Goal: Information Seeking & Learning: Learn about a topic

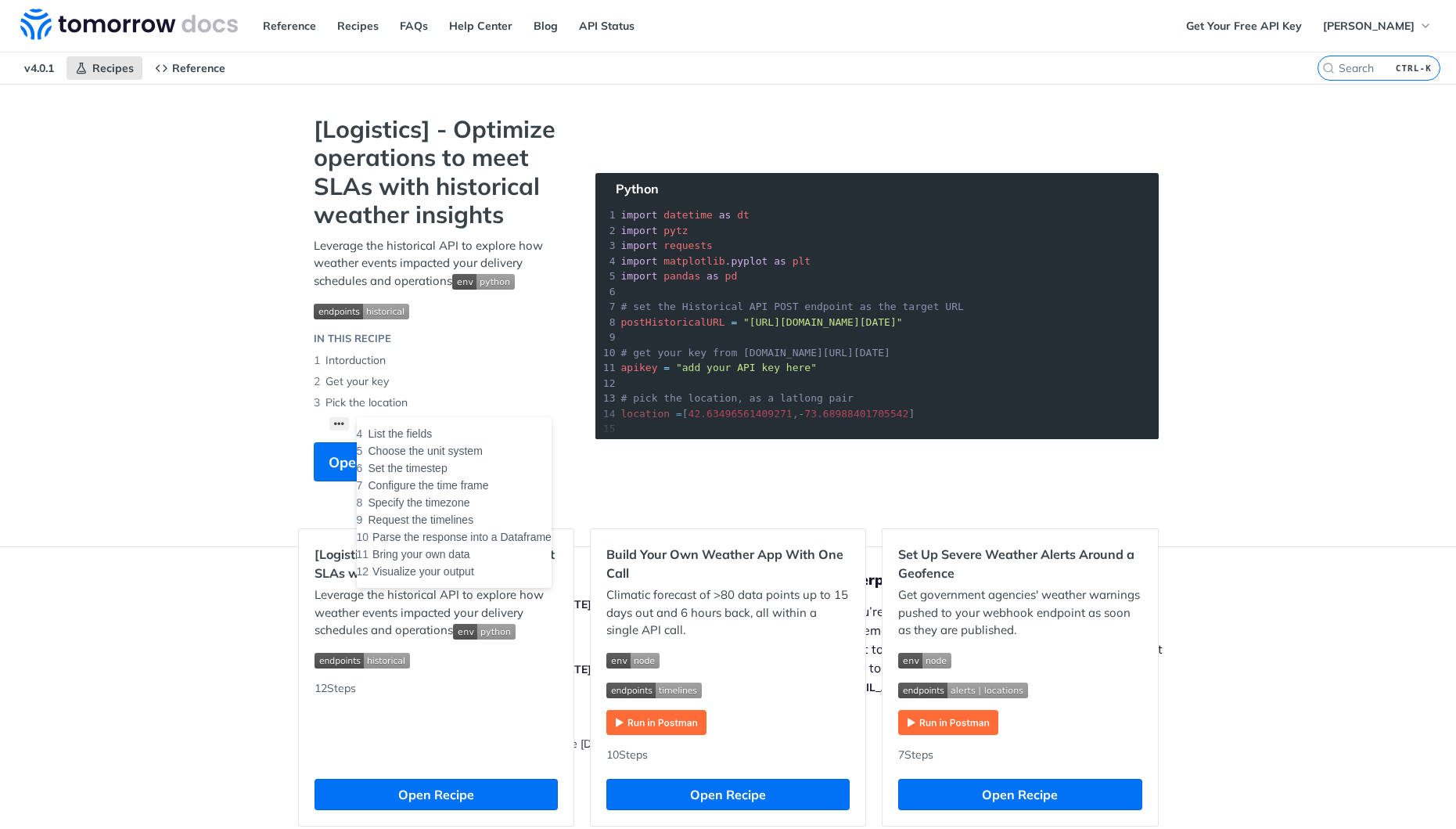
click at [341, 425] on button "••• List the fields Choose the unit system Set the timestep Configure the time …" at bounding box center [340, 424] width 20 height 13
click at [337, 425] on button "••• List the fields Choose the unit system Set the timestep Configure the time …" at bounding box center [340, 424] width 20 height 13
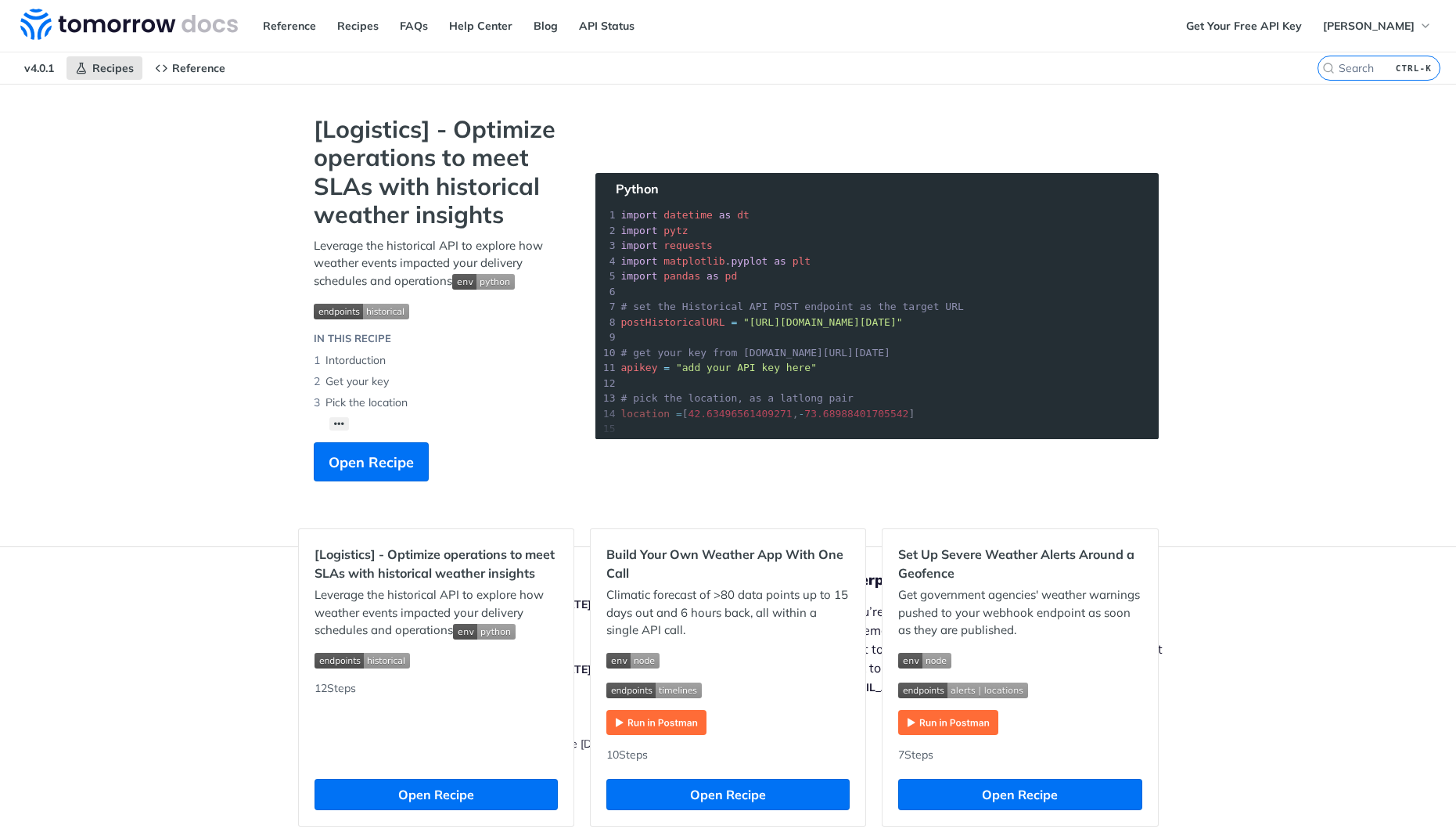
click at [581, 27] on link "API Status" at bounding box center [606, 26] width 73 height 24
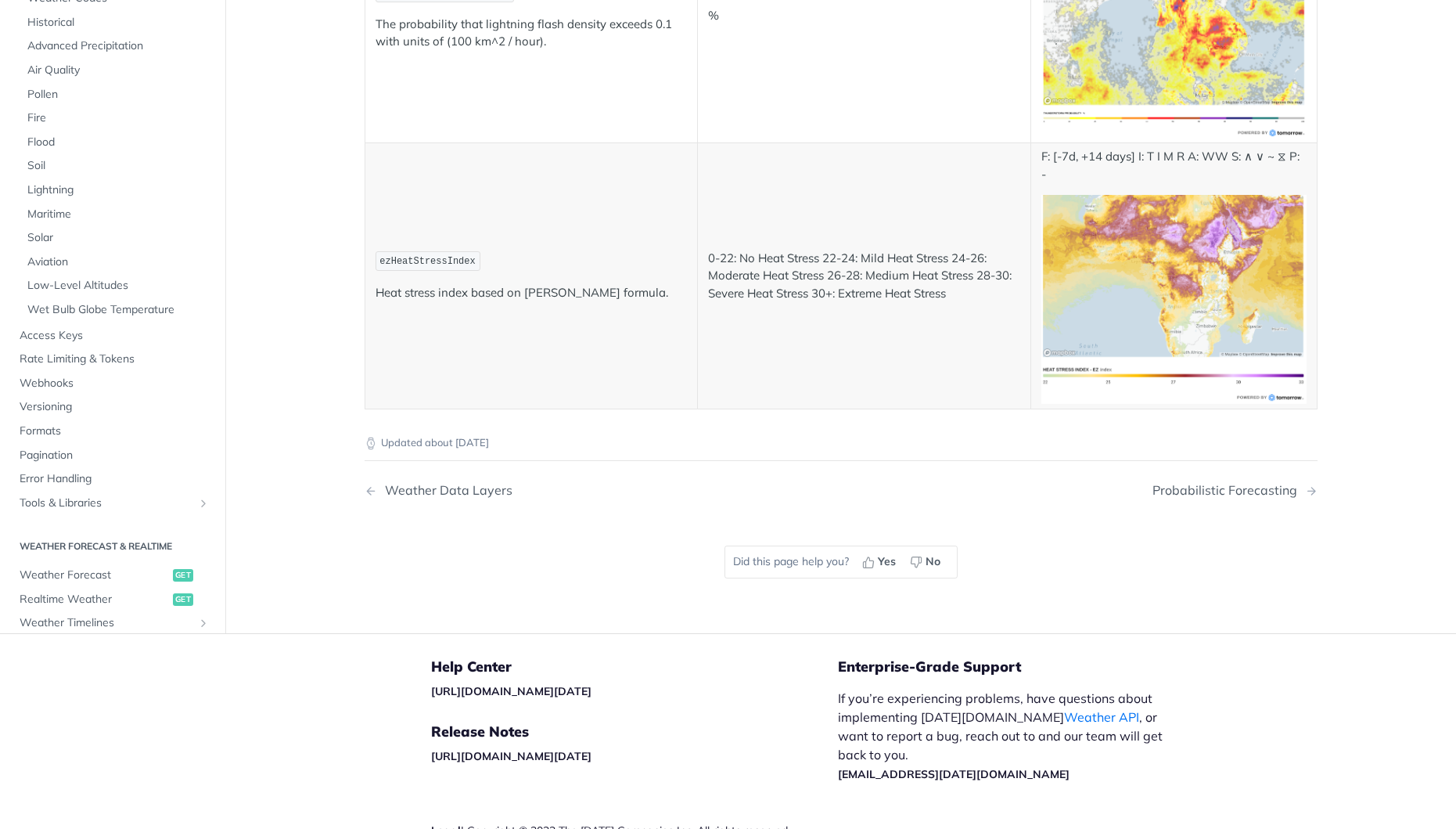
scroll to position [8398, 0]
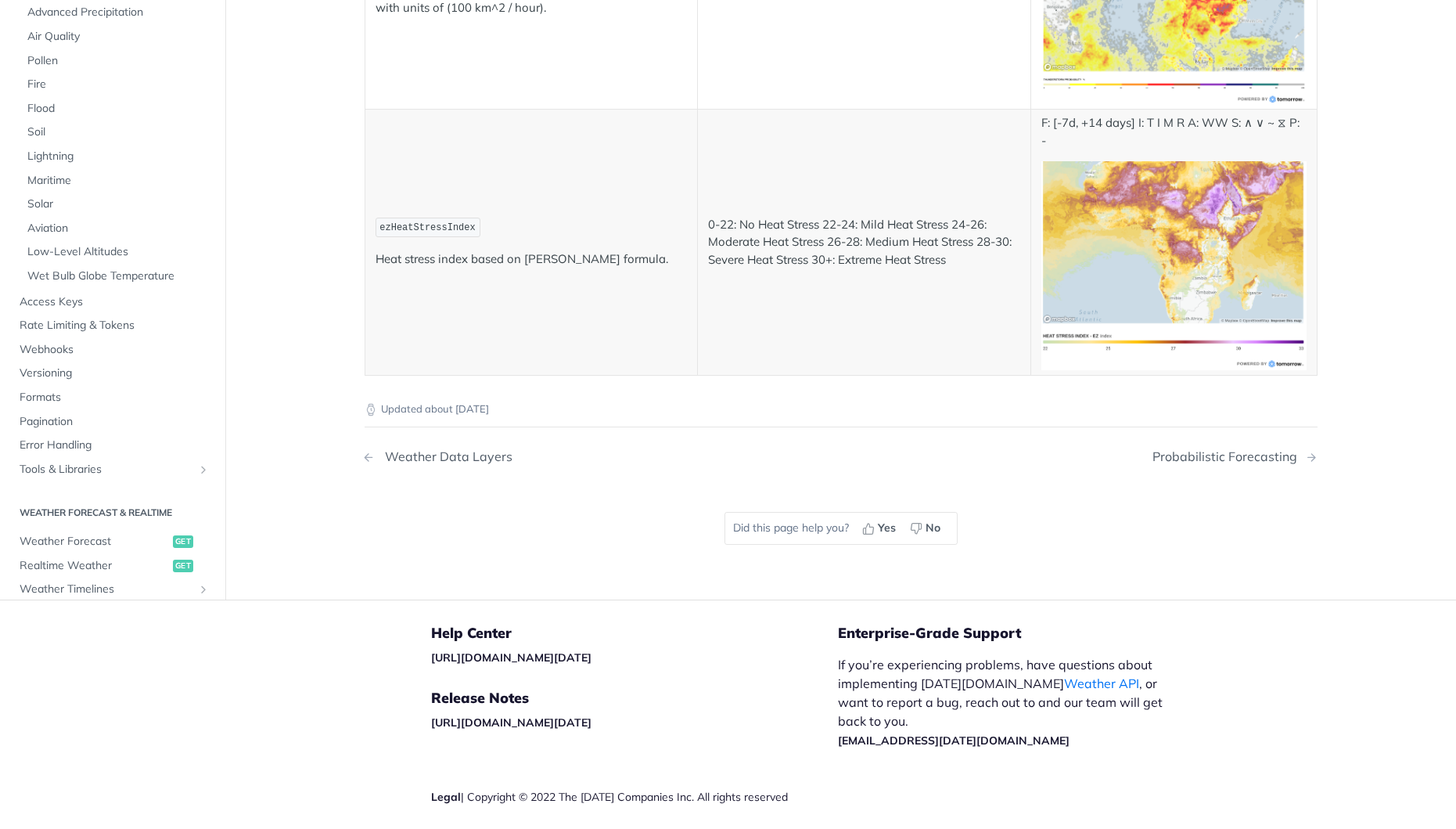
click at [464, 450] on div "Weather Data Layers" at bounding box center [445, 457] width 135 height 15
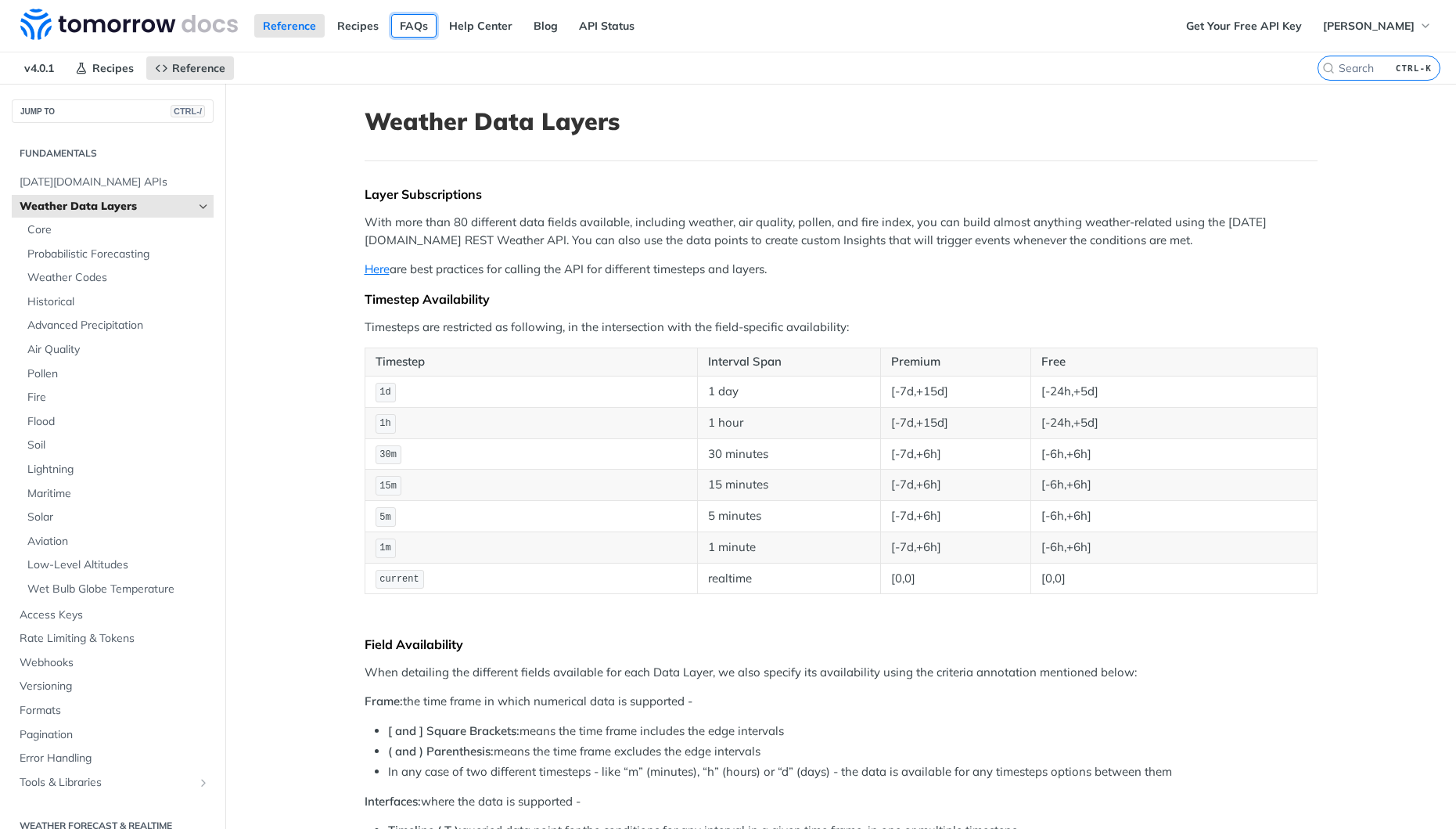
click at [421, 27] on link "FAQs" at bounding box center [414, 26] width 45 height 24
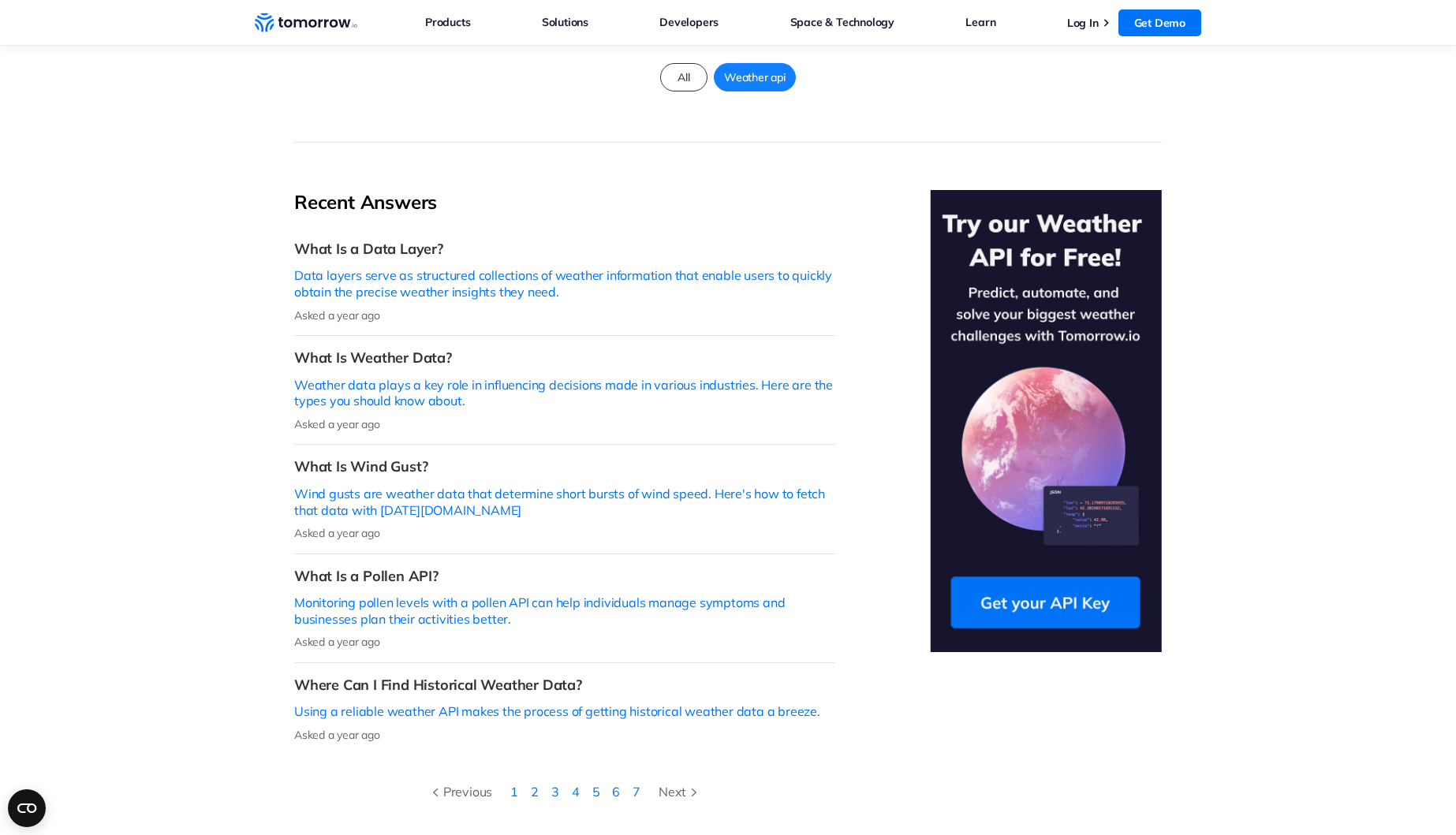
scroll to position [316, 0]
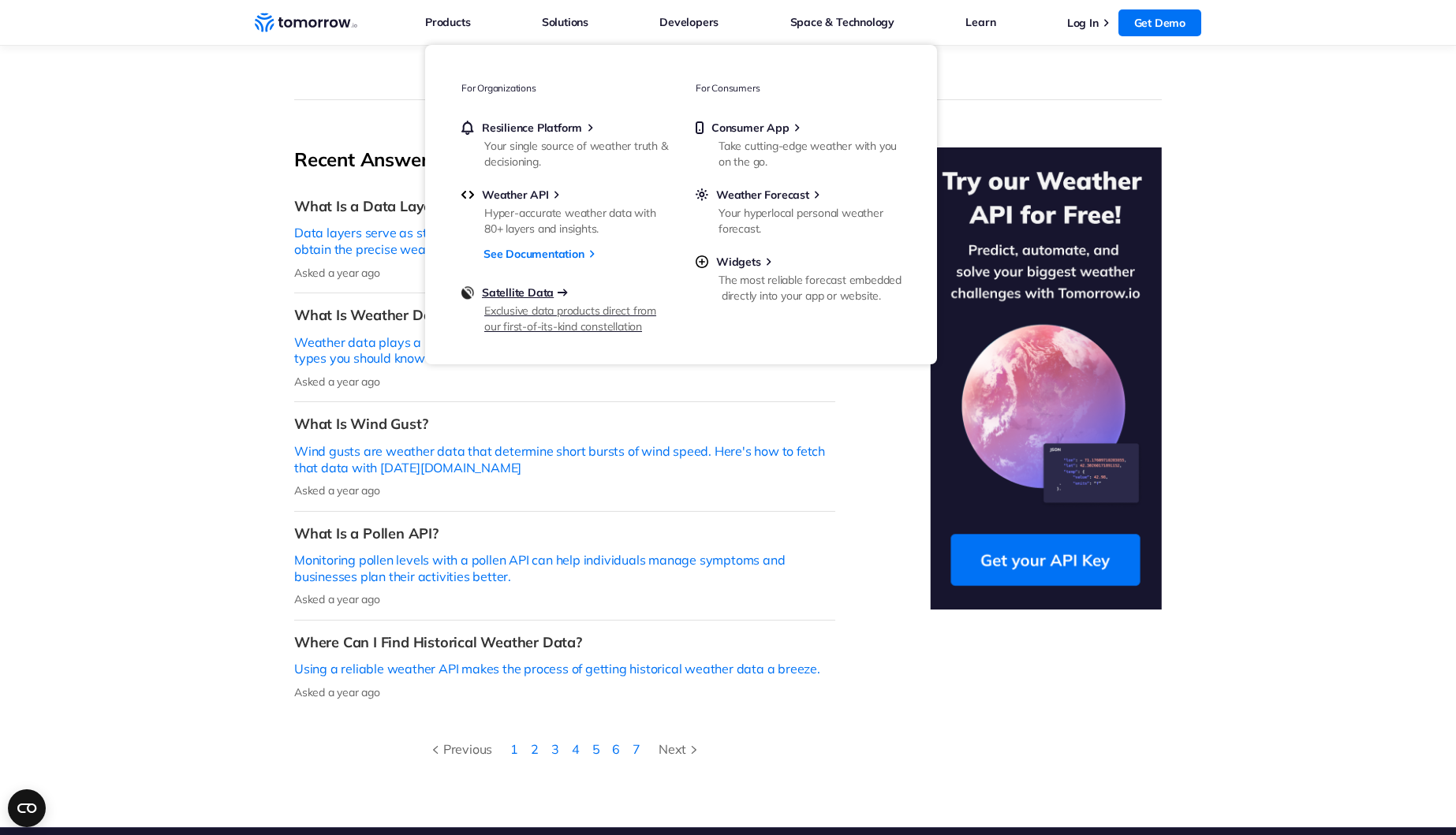
click at [538, 298] on span "Satellite Data" at bounding box center [518, 293] width 72 height 14
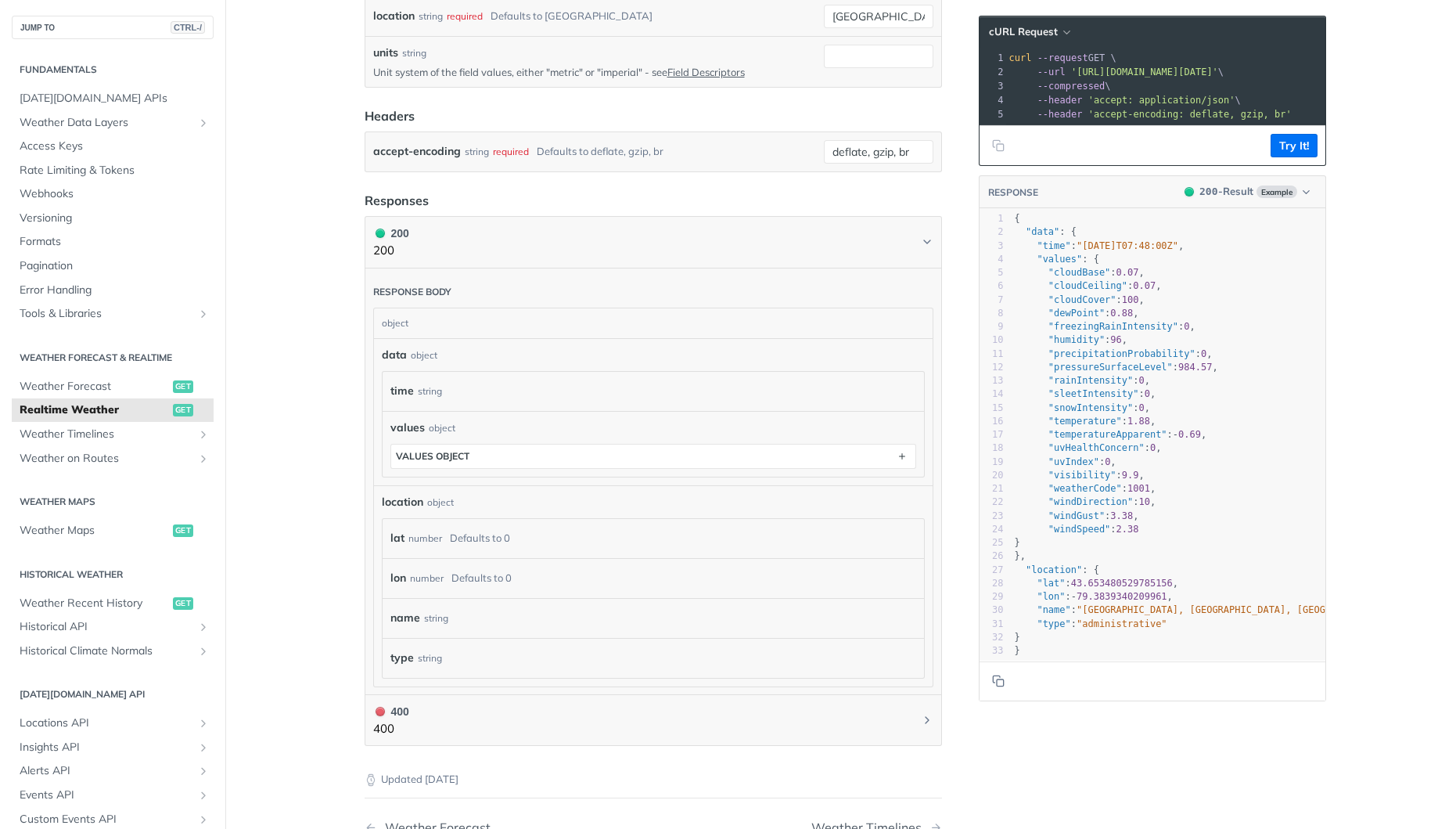
scroll to position [548, 0]
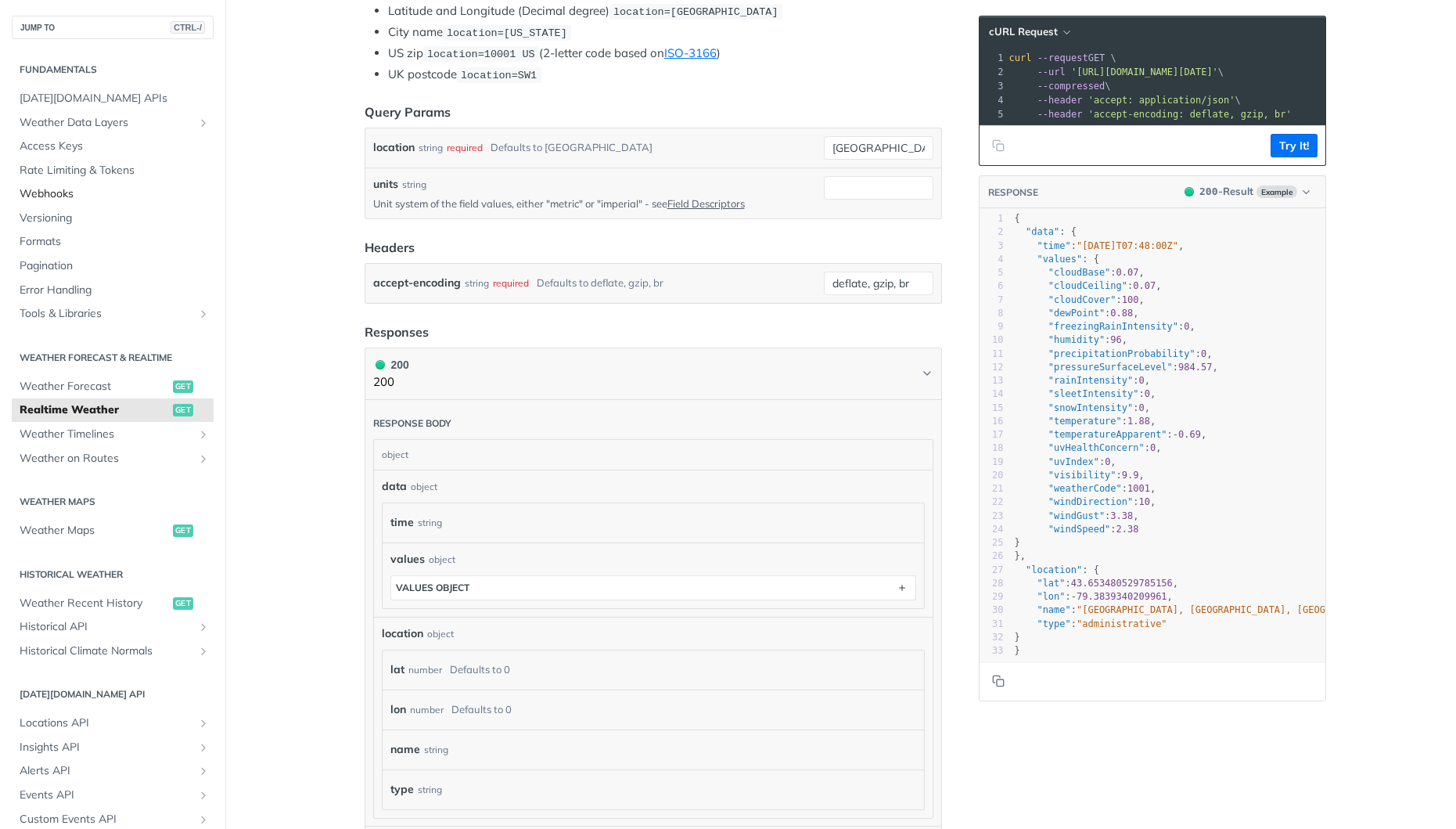
click at [56, 190] on span "Webhooks" at bounding box center [114, 194] width 190 height 16
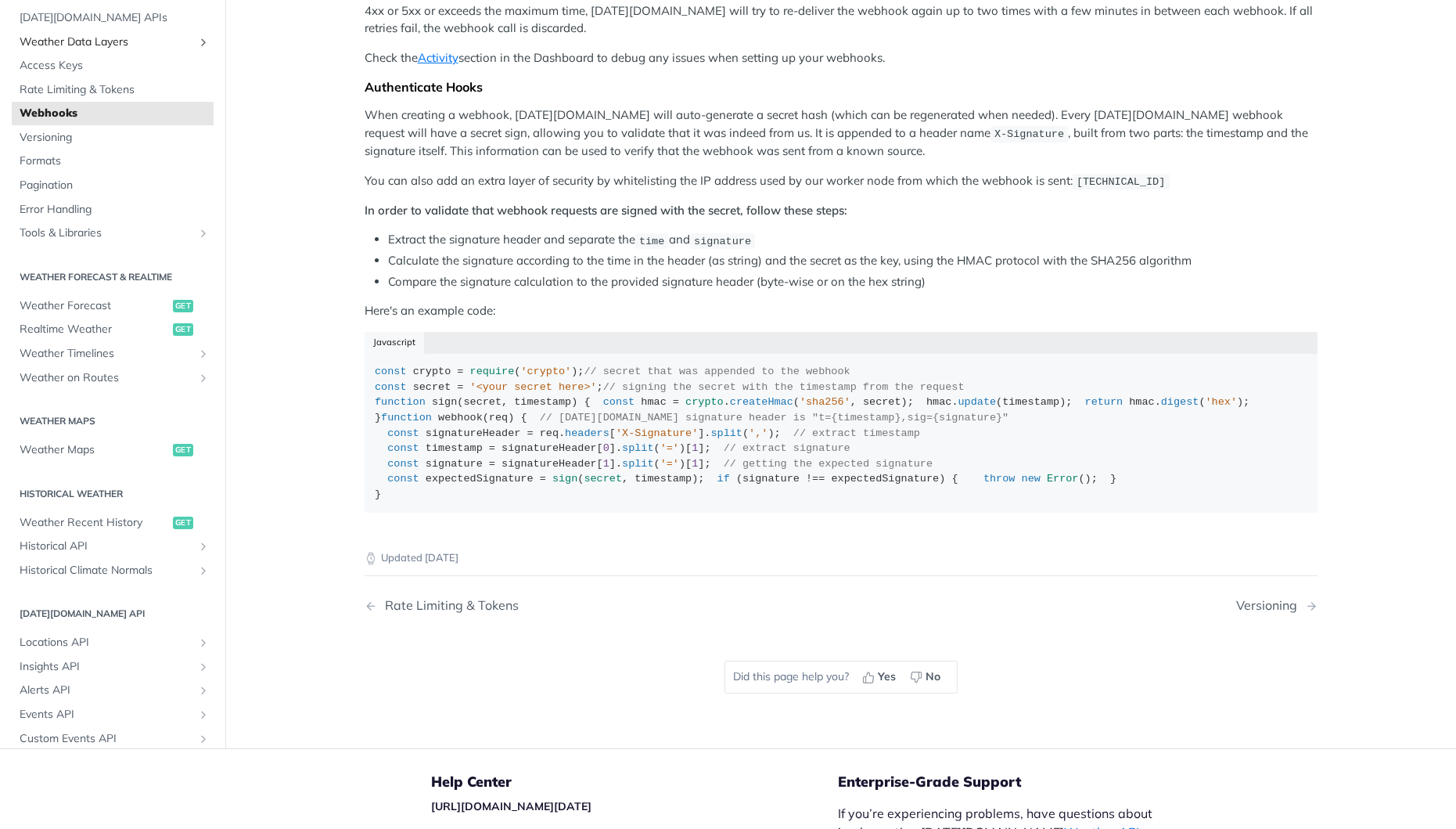
scroll to position [548, 0]
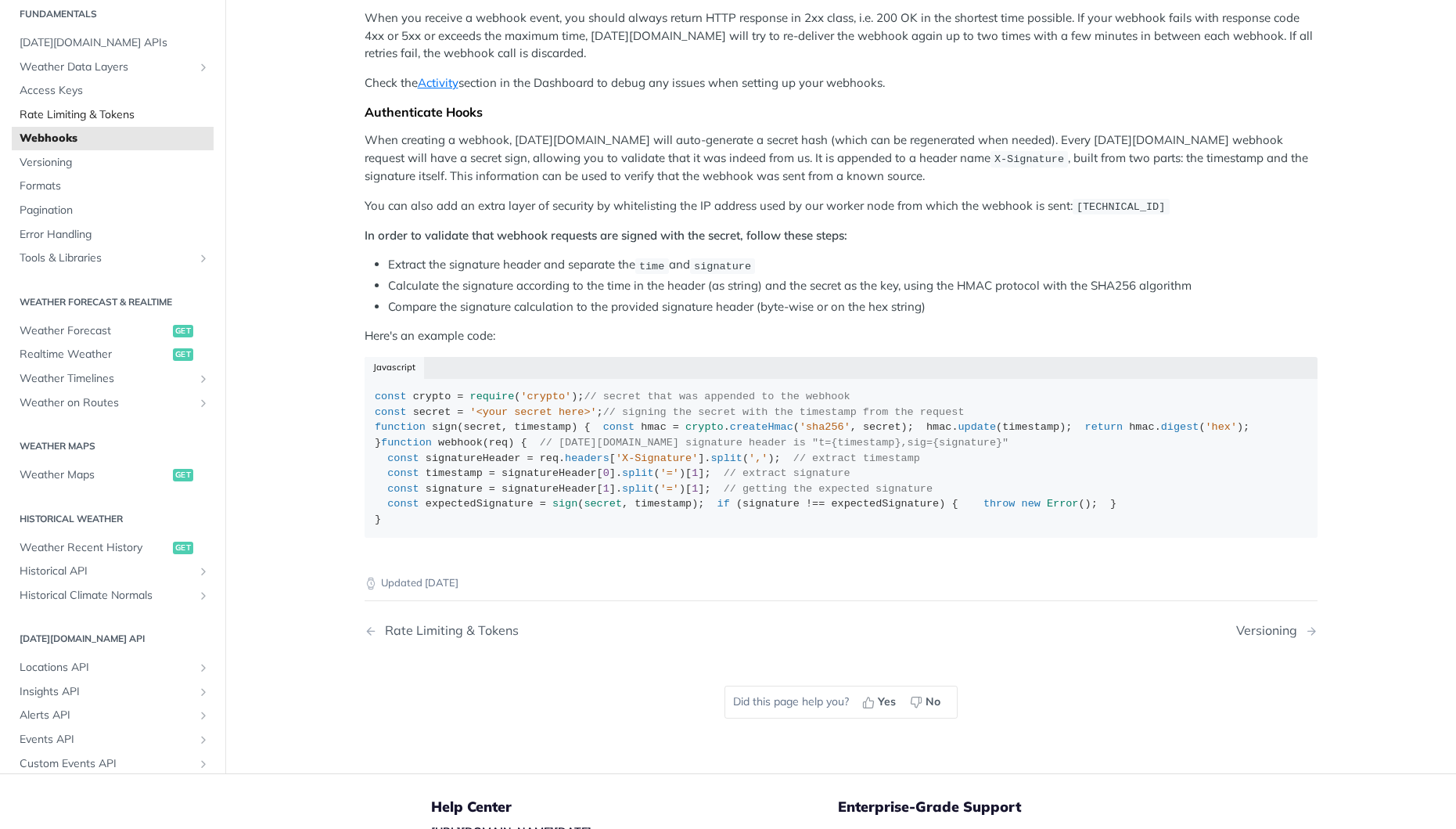
click at [114, 122] on span "Rate Limiting & Tokens" at bounding box center [114, 114] width 190 height 16
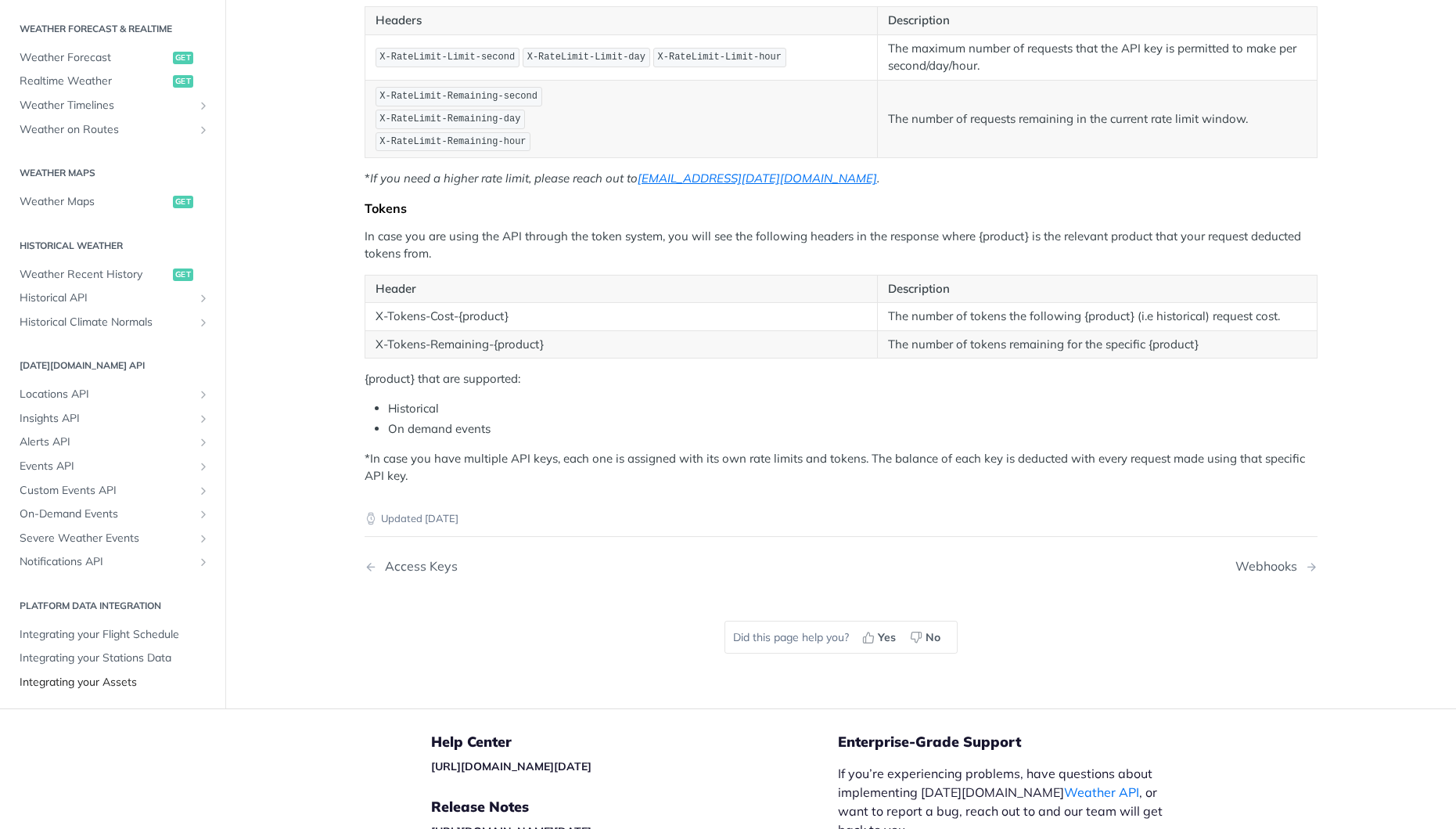
scroll to position [212, 0]
click at [143, 653] on span "Integrating your Stations Data" at bounding box center [114, 656] width 190 height 16
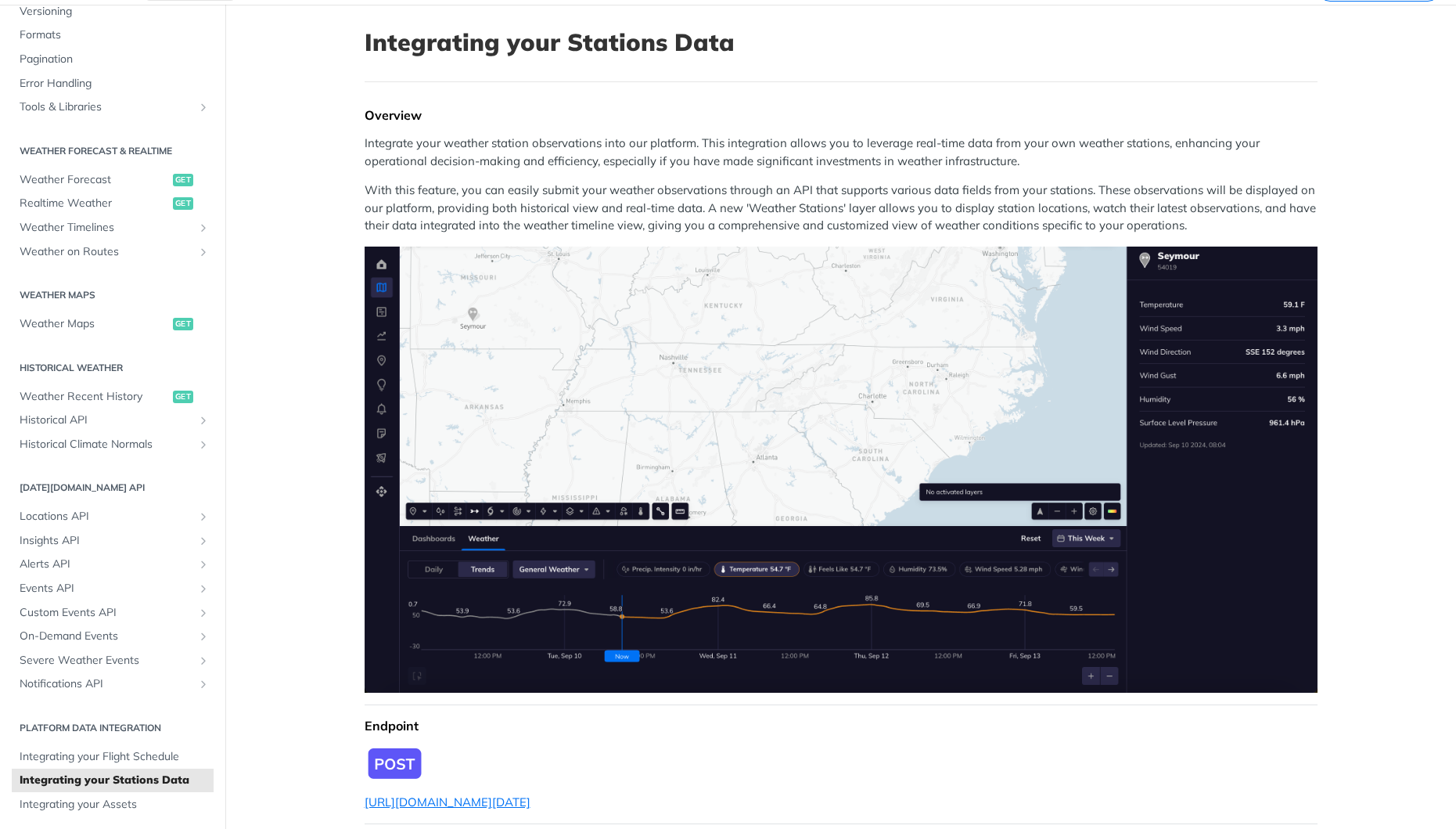
scroll to position [78, 0]
click at [705, 623] on img "Expand image" at bounding box center [841, 471] width 953 height 447
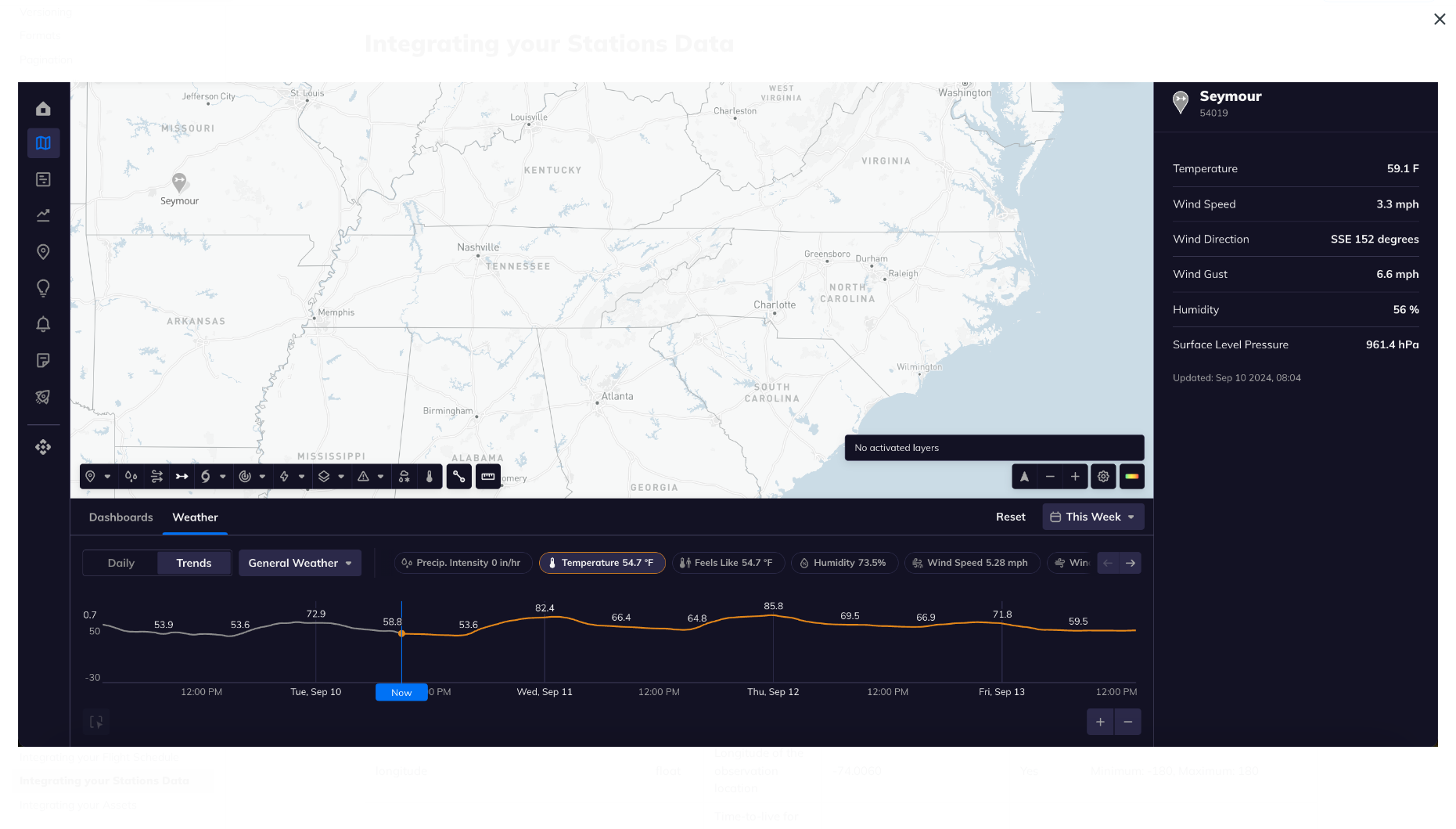
click at [934, 800] on span "Collapse image" at bounding box center [728, 414] width 1456 height 829
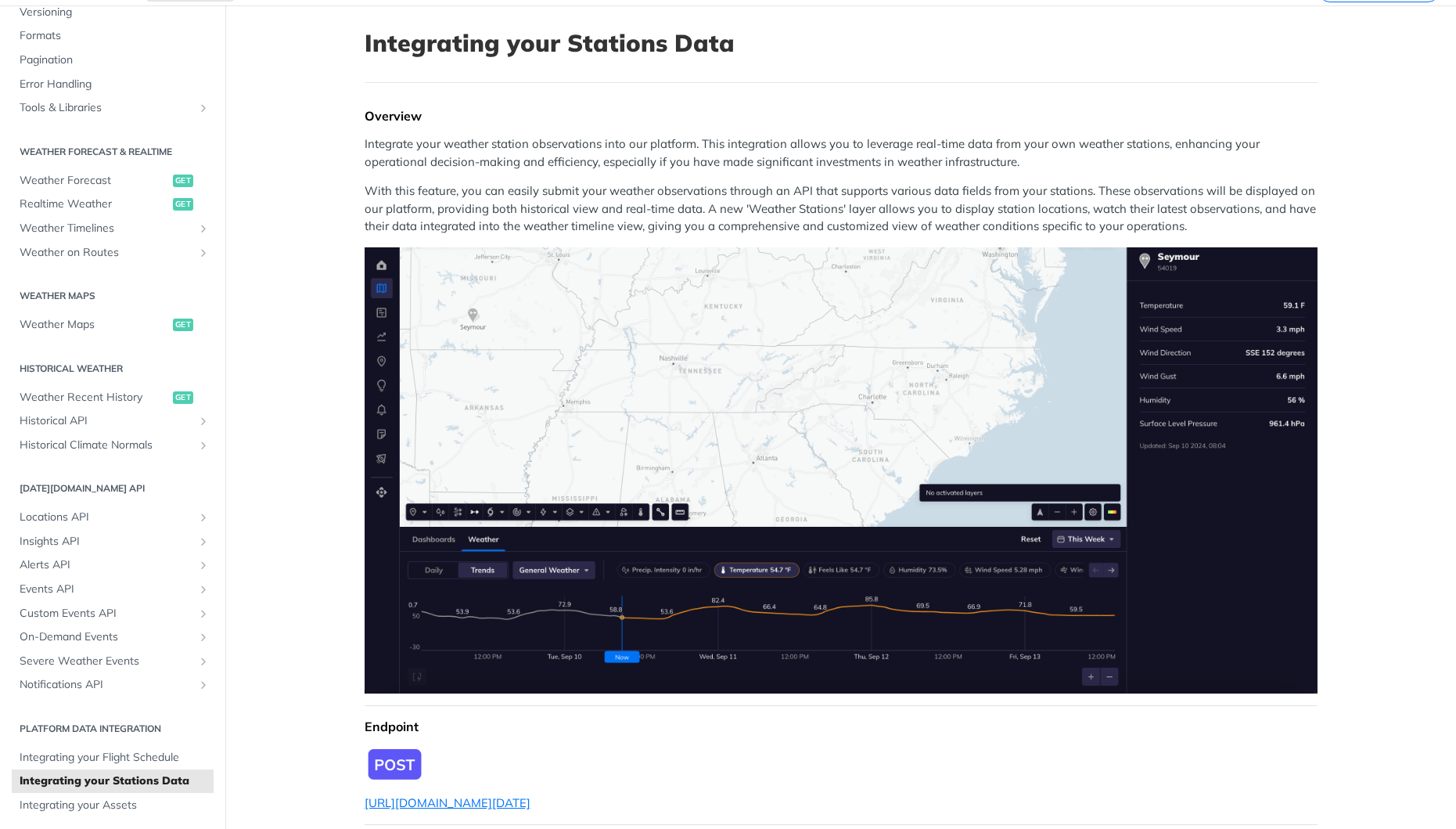
scroll to position [157, 0]
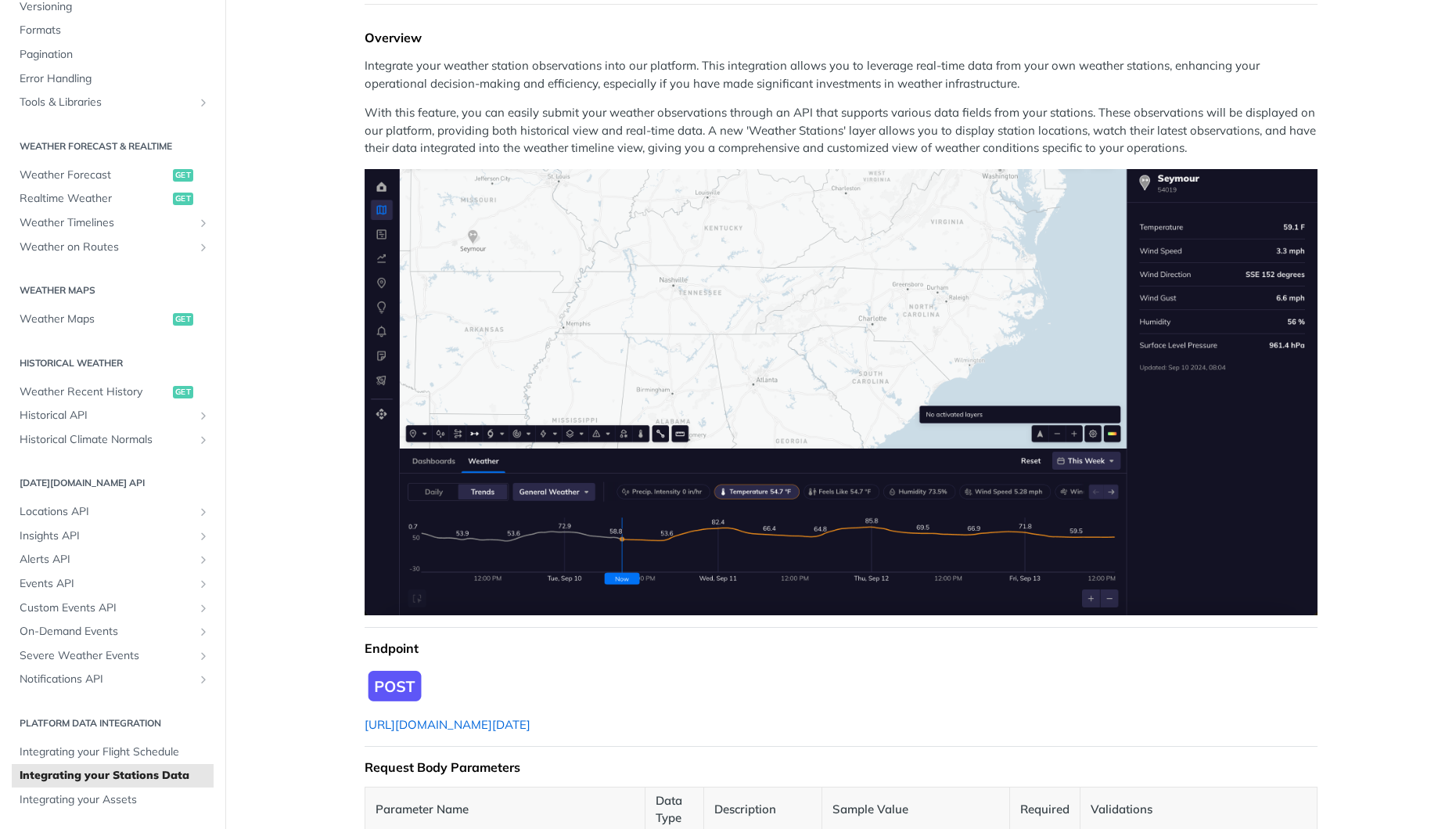
click at [491, 729] on link "[URL][DOMAIN_NAME][DATE]" at bounding box center [448, 724] width 166 height 15
